Goal: Entertainment & Leisure: Consume media (video, audio)

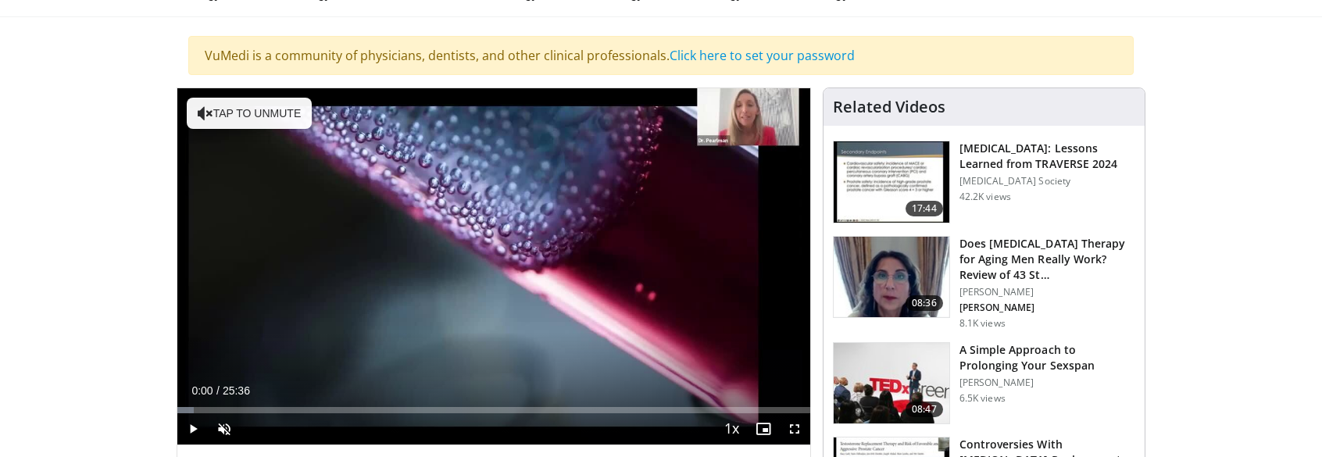
scroll to position [153, 0]
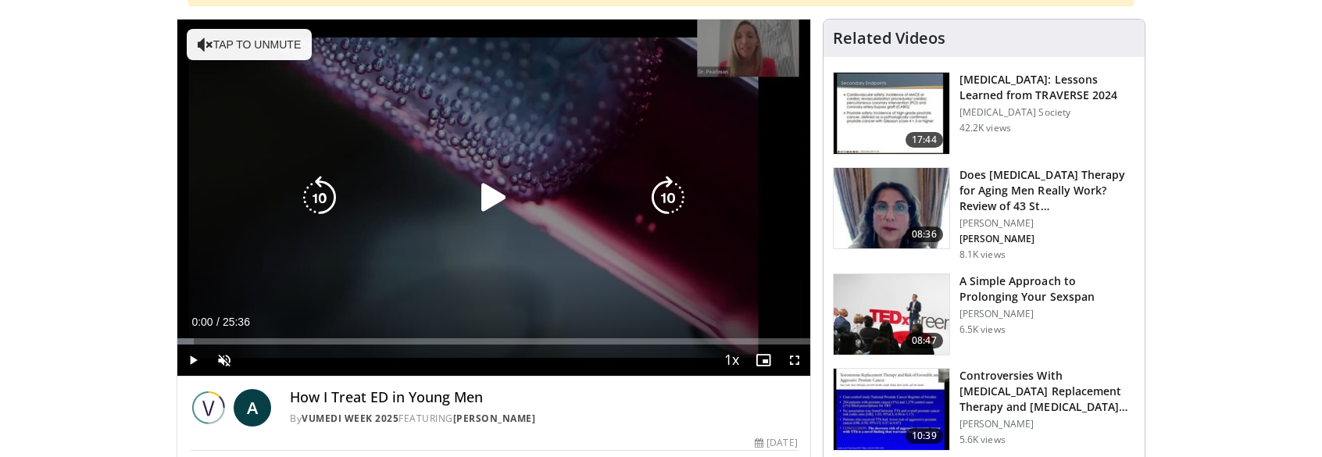
click at [282, 48] on button "Tap to unmute" at bounding box center [249, 44] width 125 height 31
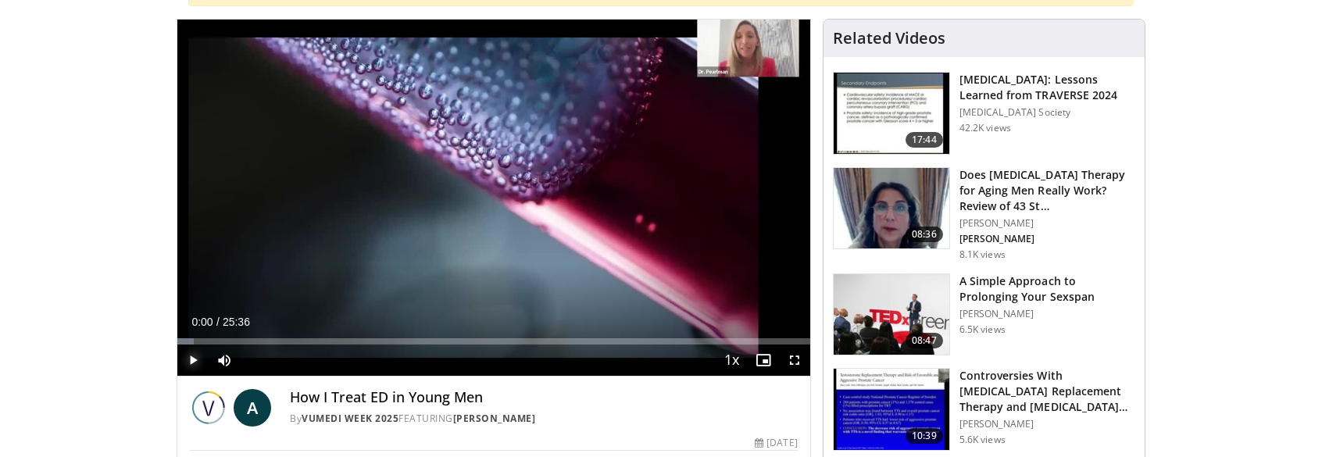
click at [185, 360] on span "Video Player" at bounding box center [192, 360] width 31 height 31
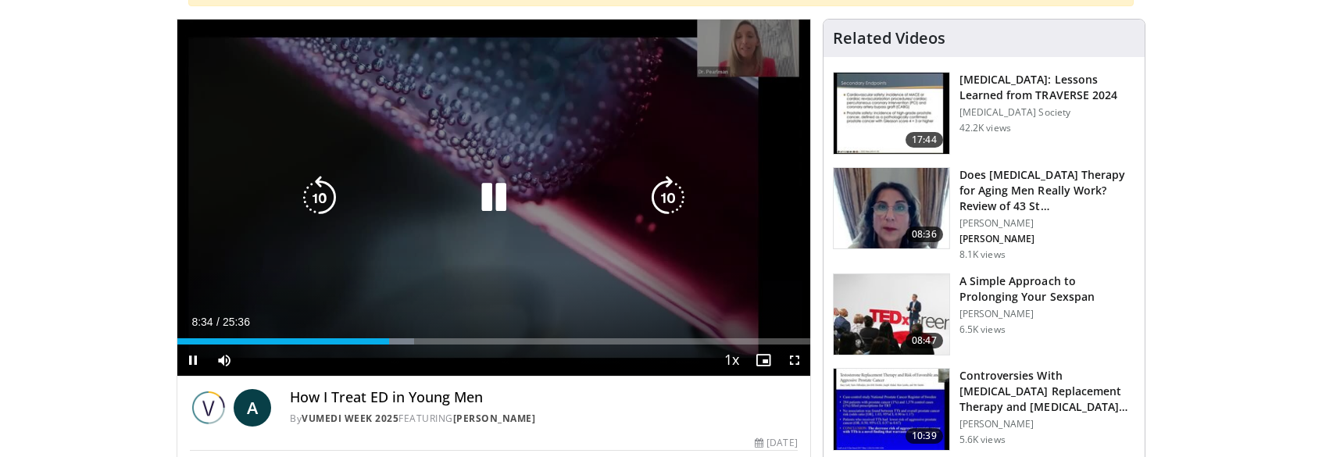
click at [497, 195] on icon "Video Player" at bounding box center [494, 198] width 44 height 44
click at [485, 195] on icon "Video Player" at bounding box center [494, 198] width 44 height 44
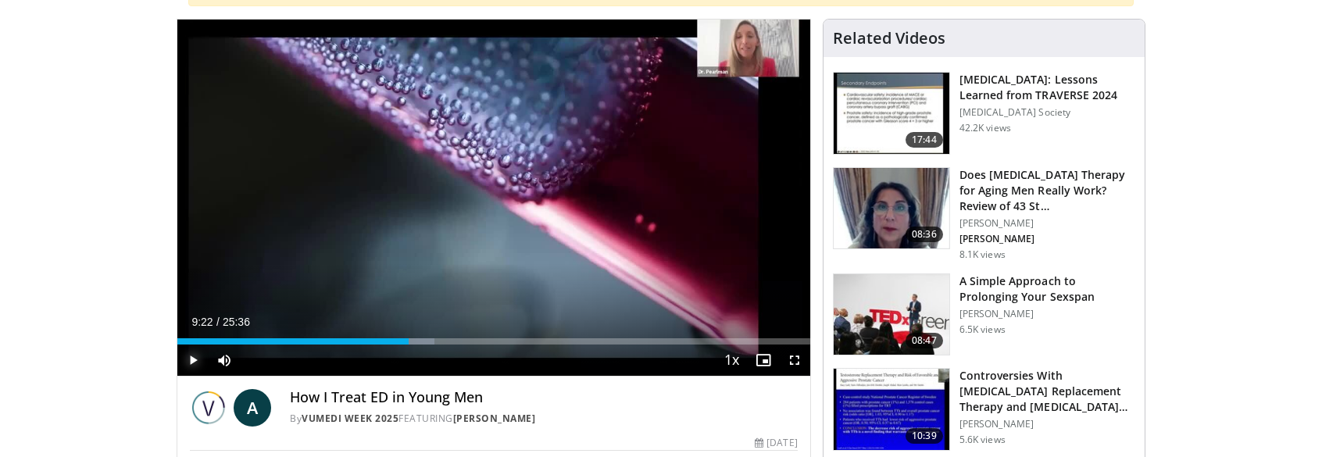
click at [188, 359] on span "Video Player" at bounding box center [192, 360] width 31 height 31
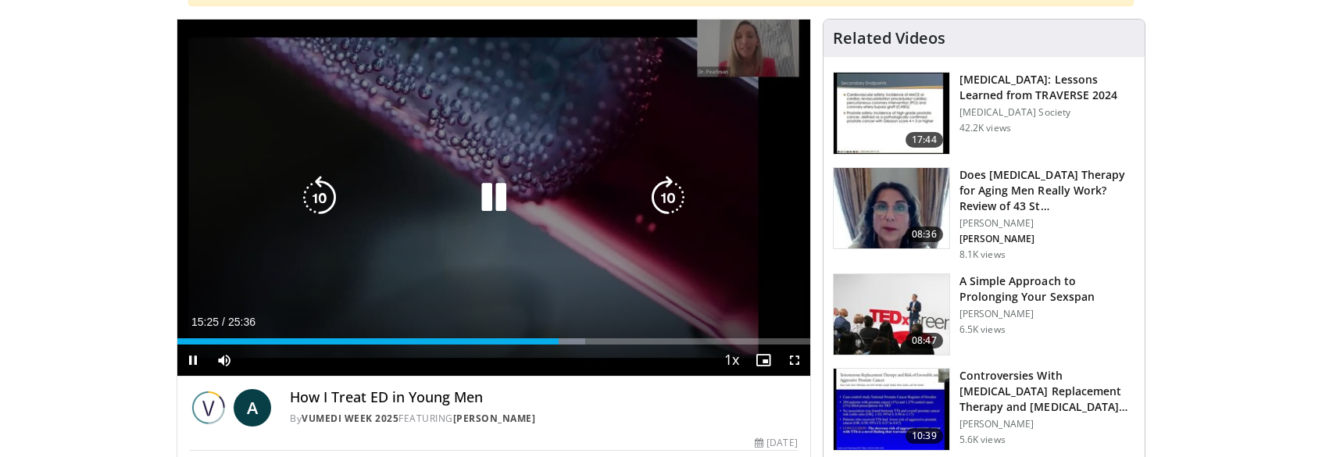
click at [494, 191] on icon "Video Player" at bounding box center [494, 198] width 44 height 44
click at [567, 236] on div "10 seconds Tap to unmute" at bounding box center [493, 198] width 633 height 356
click at [508, 200] on icon "Video Player" at bounding box center [494, 198] width 44 height 44
